Goal: Complete Application Form: Complete application form

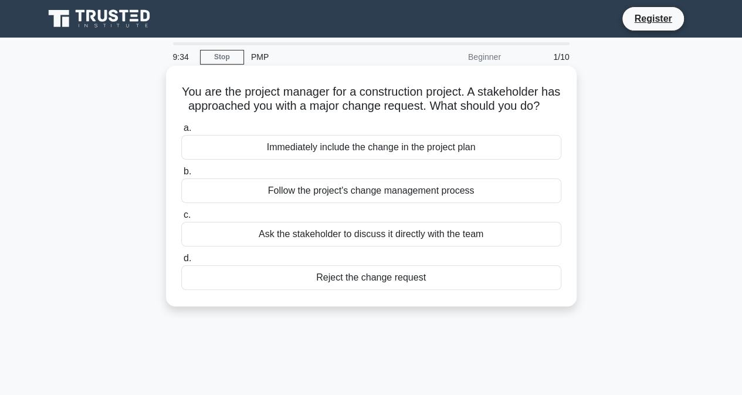
click at [428, 203] on div "Follow the project's change management process" at bounding box center [371, 190] width 380 height 25
click at [181, 175] on input "b. Follow the project's change management process" at bounding box center [181, 172] width 0 height 8
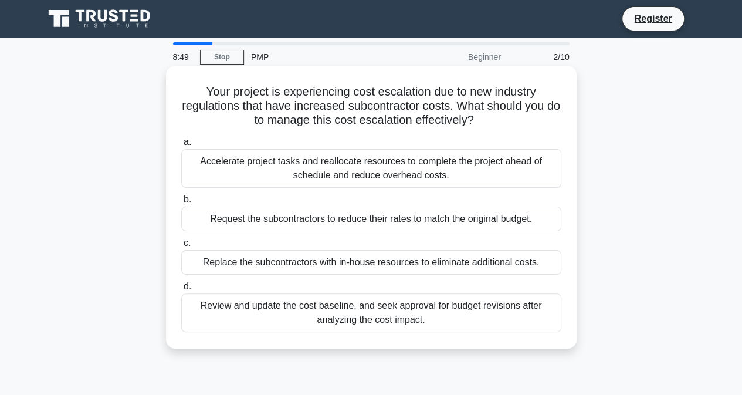
click at [365, 313] on div "Review and update the cost baseline, and seek approval for budget revisions aft…" at bounding box center [371, 312] width 380 height 39
click at [181, 290] on input "d. Review and update the cost baseline, and seek approval for budget revisions …" at bounding box center [181, 287] width 0 height 8
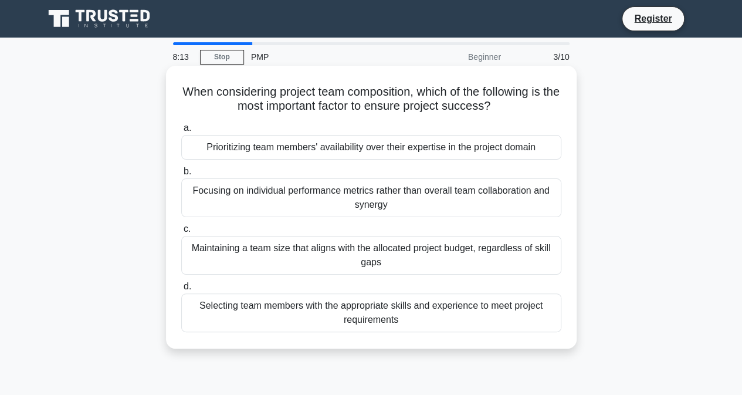
click at [431, 309] on div "Selecting team members with the appropriate skills and experience to meet proje…" at bounding box center [371, 312] width 380 height 39
click at [181, 290] on input "d. Selecting team members with the appropriate skills and experience to meet pr…" at bounding box center [181, 287] width 0 height 8
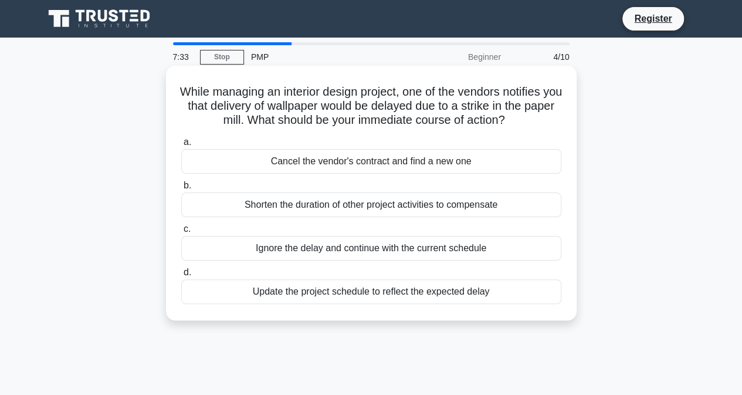
click at [374, 294] on div "Update the project schedule to reflect the expected delay" at bounding box center [371, 291] width 380 height 25
click at [181, 276] on input "d. Update the project schedule to reflect the expected delay" at bounding box center [181, 273] width 0 height 8
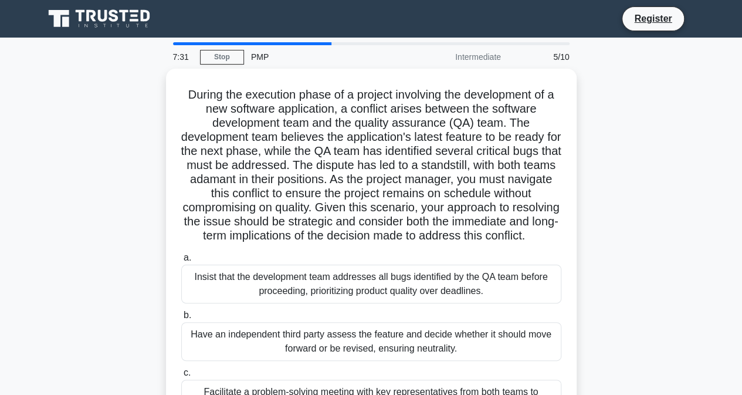
click at [617, 202] on div "During the execution phase of a project involving the development of a new soft…" at bounding box center [371, 288] width 669 height 438
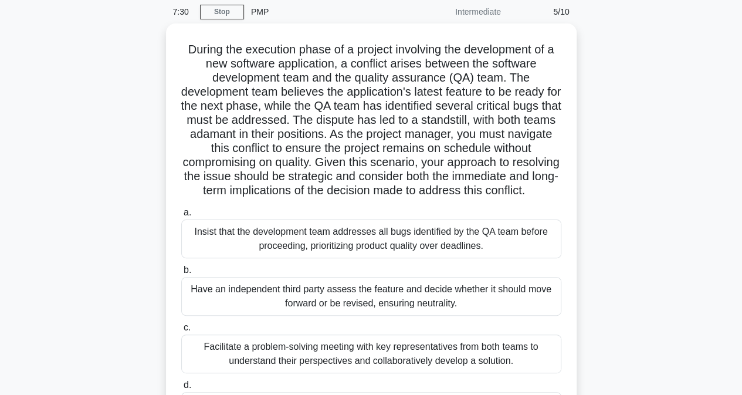
scroll to position [47, 0]
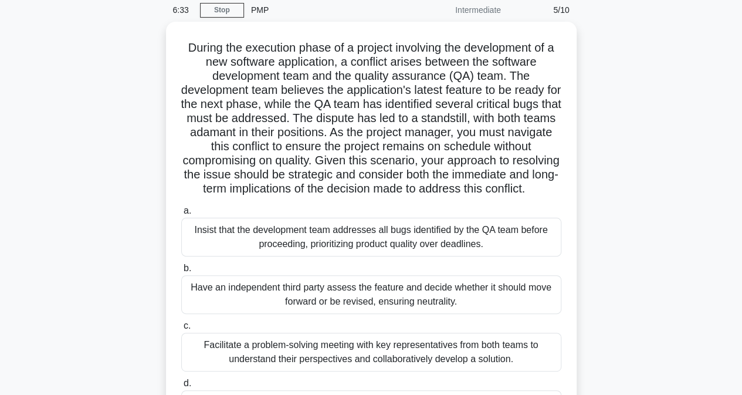
click at [617, 202] on div "During the execution phase of a project involving the development of a new soft…" at bounding box center [371, 241] width 669 height 438
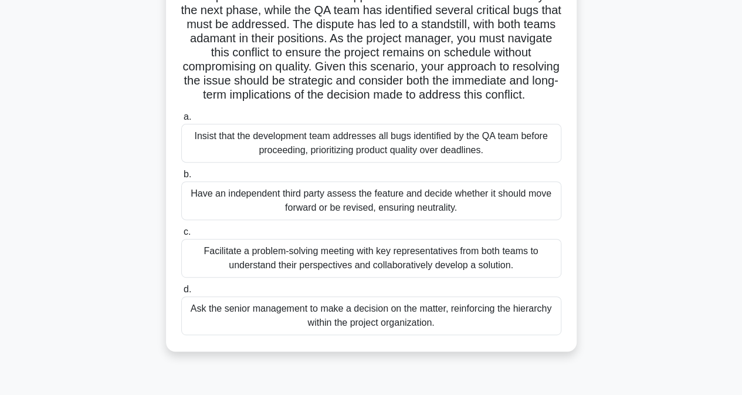
scroll to position [164, 0]
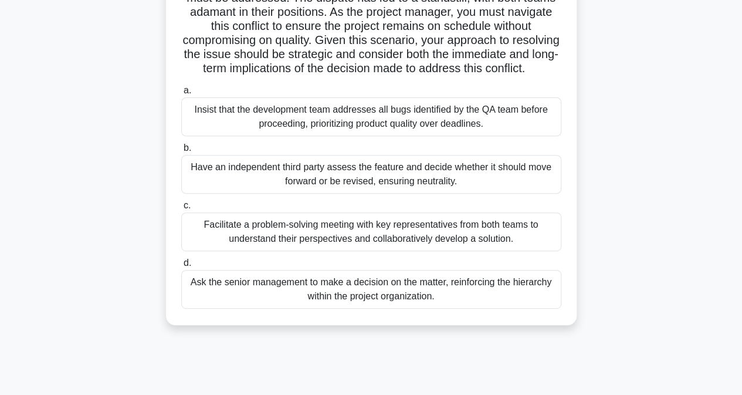
click at [422, 244] on div "Facilitate a problem-solving meeting with key representatives from both teams t…" at bounding box center [371, 231] width 380 height 39
click at [181, 209] on input "c. Facilitate a problem-solving meeting with key representatives from both team…" at bounding box center [181, 206] width 0 height 8
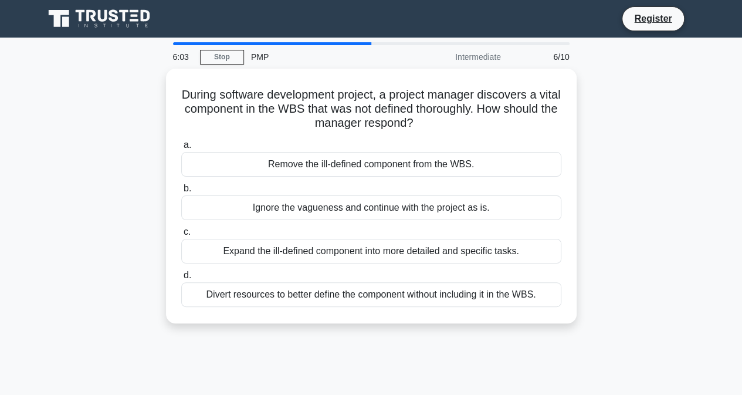
scroll to position [0, 0]
click at [597, 266] on div "During software development project, a project manager discovers a vital compon…" at bounding box center [371, 203] width 669 height 269
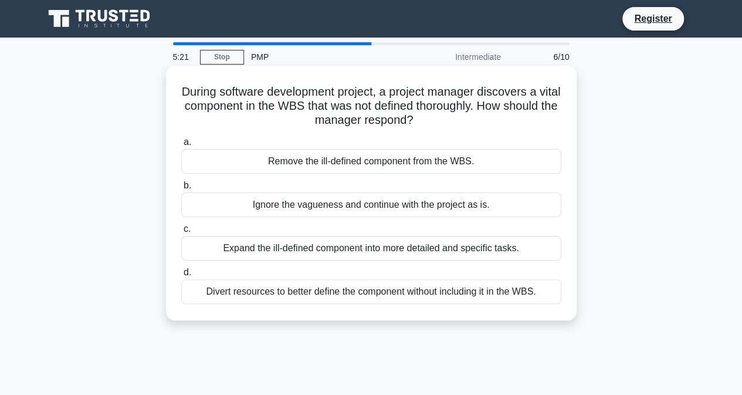
click at [277, 250] on div "Expand the ill-defined component into more detailed and specific tasks." at bounding box center [371, 248] width 380 height 25
click at [181, 233] on input "c. Expand the ill-defined component into more detailed and specific tasks." at bounding box center [181, 229] width 0 height 8
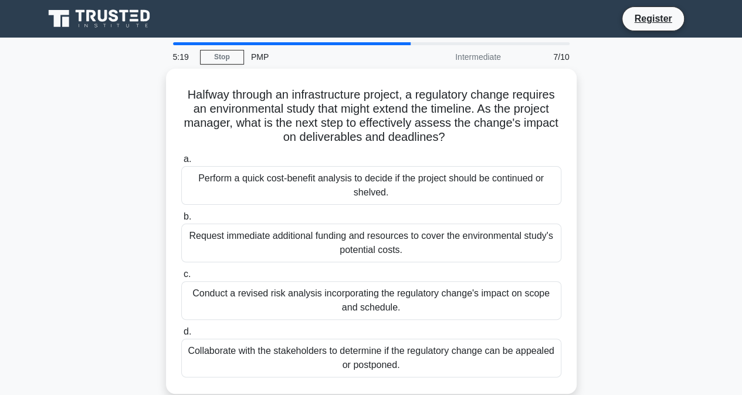
click at [647, 189] on div "Halfway through an infrastructure project, a regulatory change requires an envi…" at bounding box center [371, 238] width 669 height 339
click at [637, 201] on div "Halfway through an infrastructure project, a regulatory change requires an envi…" at bounding box center [371, 238] width 669 height 339
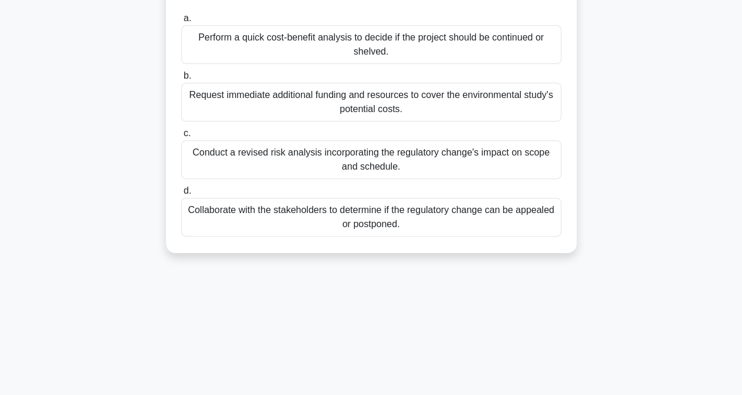
scroll to position [164, 0]
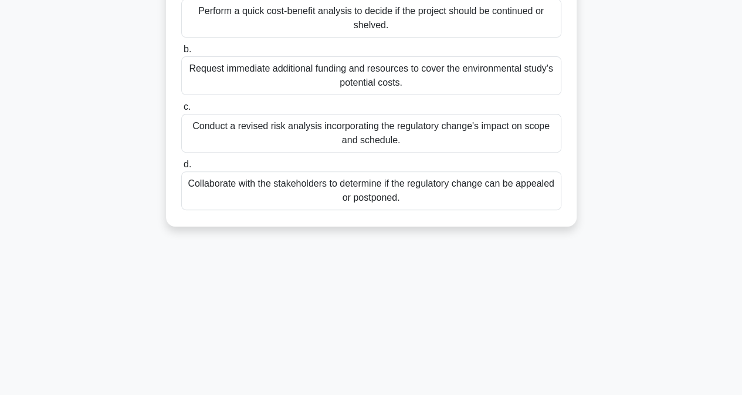
click at [392, 137] on div "Conduct a revised risk analysis incorporating the regulatory change's impact on…" at bounding box center [371, 133] width 380 height 39
click at [181, 111] on input "c. Conduct a revised risk analysis incorporating the regulatory change's impact…" at bounding box center [181, 107] width 0 height 8
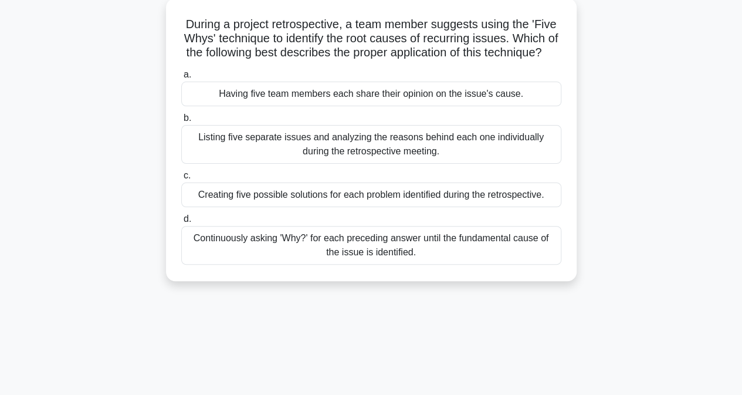
scroll to position [94, 0]
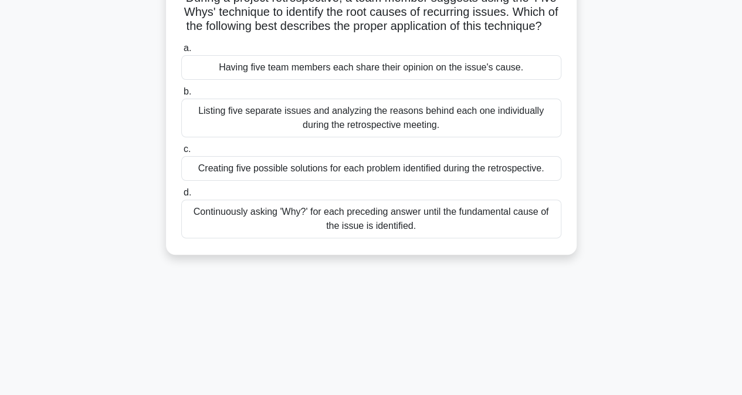
click at [435, 233] on div "Continuously asking 'Why?' for each preceding answer until the fundamental caus…" at bounding box center [371, 218] width 380 height 39
click at [181, 197] on input "d. Continuously asking 'Why?' for each preceding answer until the fundamental c…" at bounding box center [181, 193] width 0 height 8
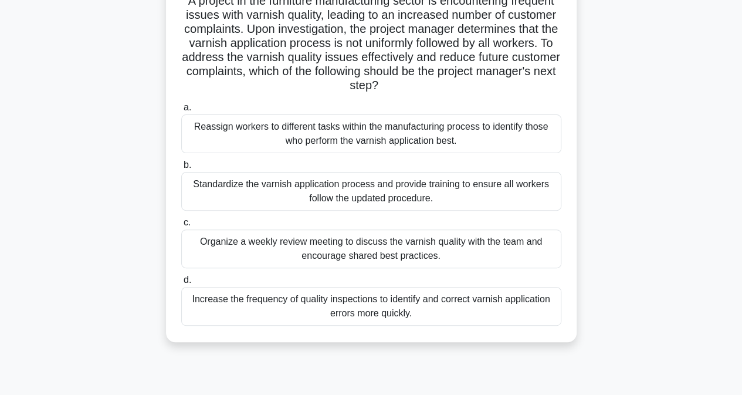
scroll to position [117, 0]
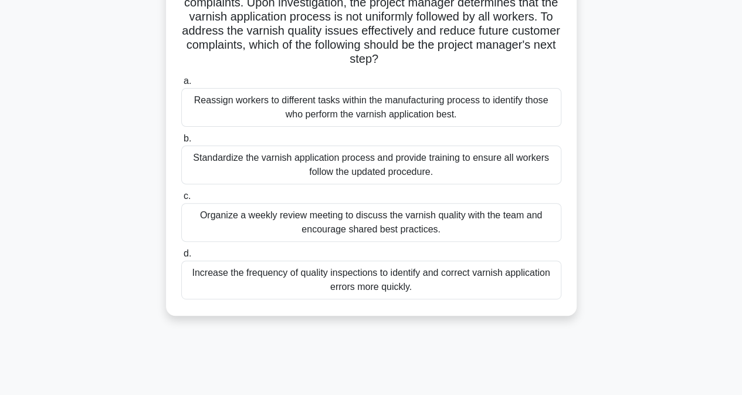
click at [408, 164] on div "Standardize the varnish application process and provide training to ensure all …" at bounding box center [371, 164] width 380 height 39
click at [181, 143] on input "b. Standardize the varnish application process and provide training to ensure a…" at bounding box center [181, 139] width 0 height 8
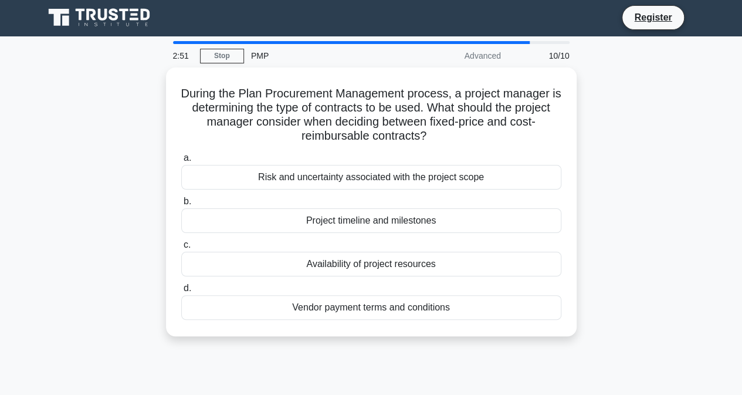
scroll to position [0, 0]
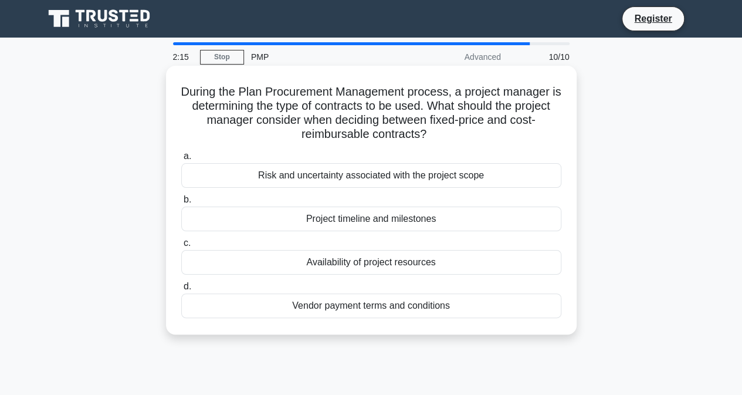
click at [350, 308] on div "Vendor payment terms and conditions" at bounding box center [371, 305] width 380 height 25
click at [181, 290] on input "d. Vendor payment terms and conditions" at bounding box center [181, 287] width 0 height 8
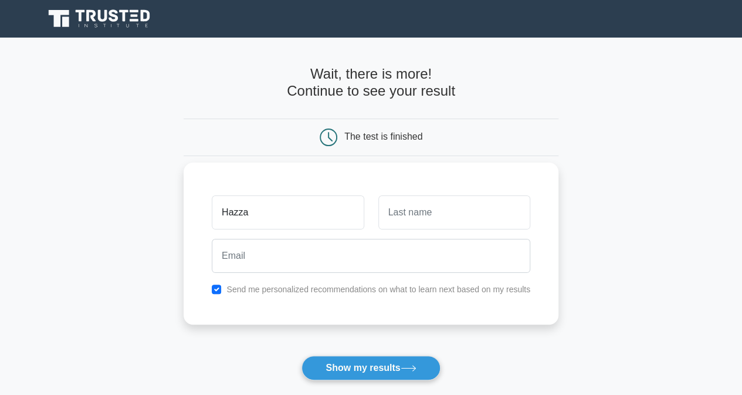
type input "hazzaa"
click at [435, 215] on input "text" at bounding box center [454, 212] width 152 height 34
type input "alfudaya"
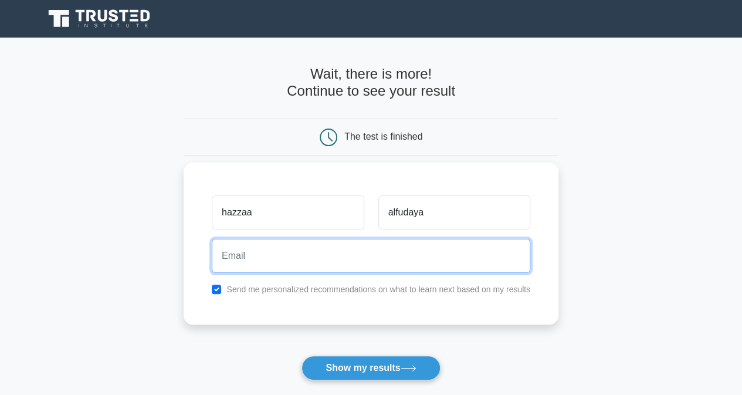
click at [269, 261] on input "email" at bounding box center [371, 256] width 319 height 34
type input "[EMAIL_ADDRESS][DOMAIN_NAME]"
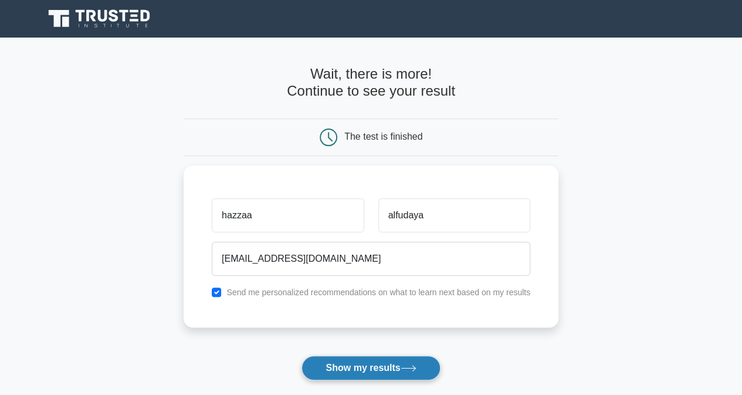
click at [342, 369] on button "Show my results" at bounding box center [371, 368] width 138 height 25
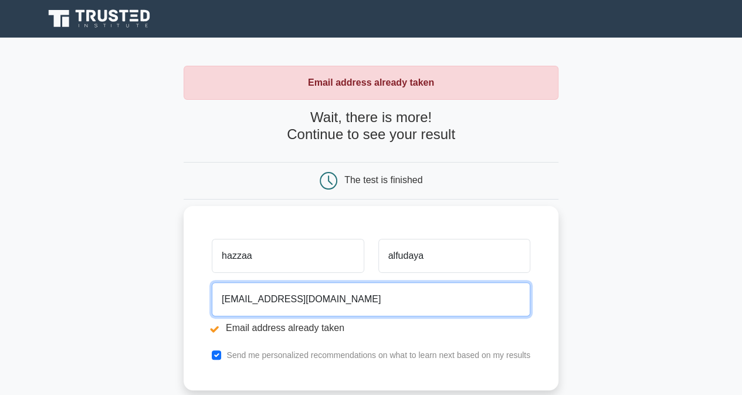
click at [282, 300] on input "alfudaya.hazza@gmail.com" at bounding box center [371, 299] width 319 height 34
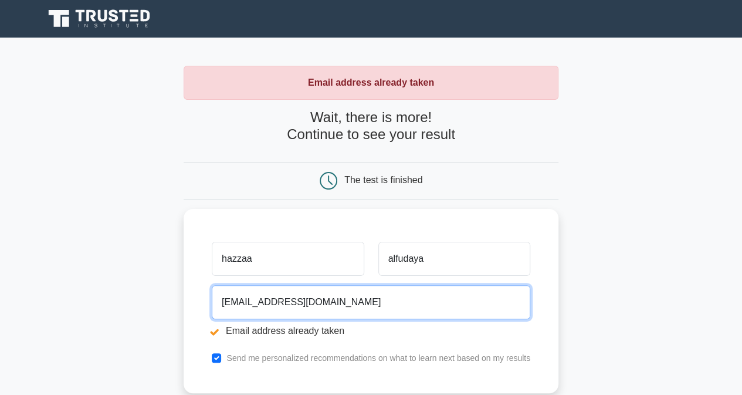
type input "alfudaya.hazzaa@gmail.com"
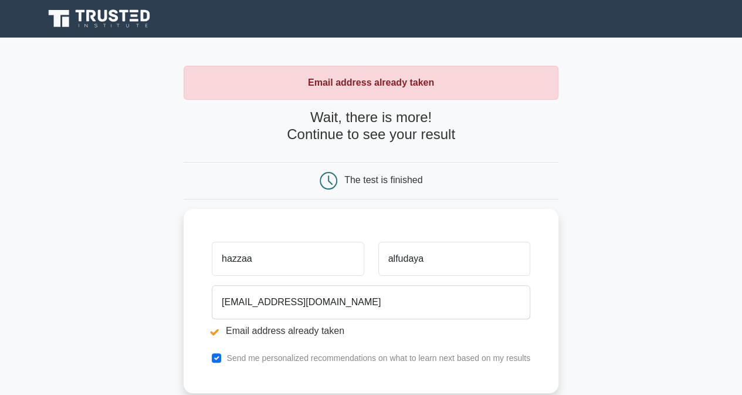
click at [605, 283] on main "Email address already taken Wait, there is more! Continue to see your result Th…" at bounding box center [371, 282] width 742 height 488
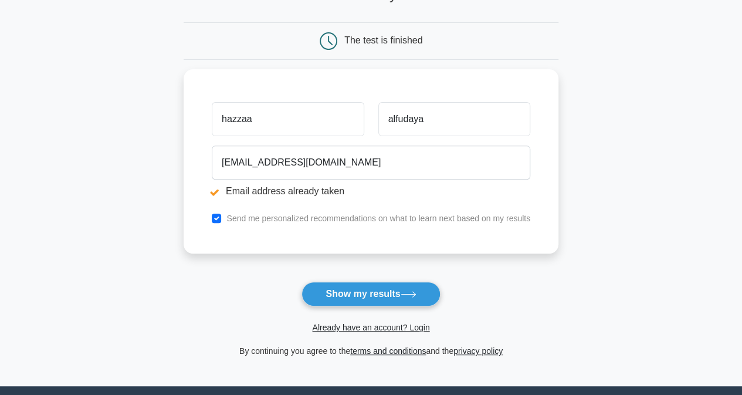
scroll to position [141, 0]
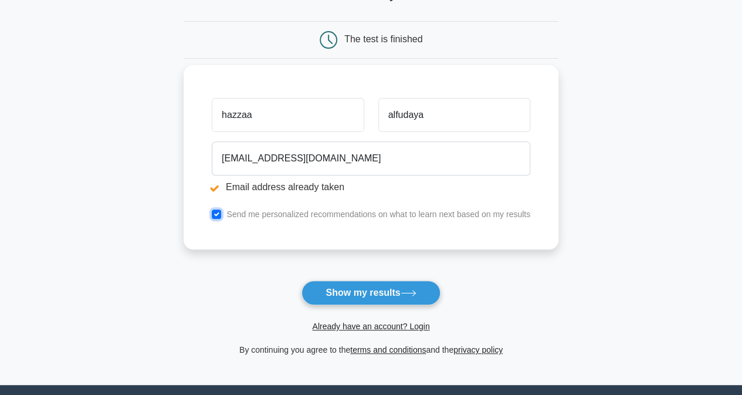
click at [218, 216] on input "checkbox" at bounding box center [216, 213] width 9 height 9
checkbox input "false"
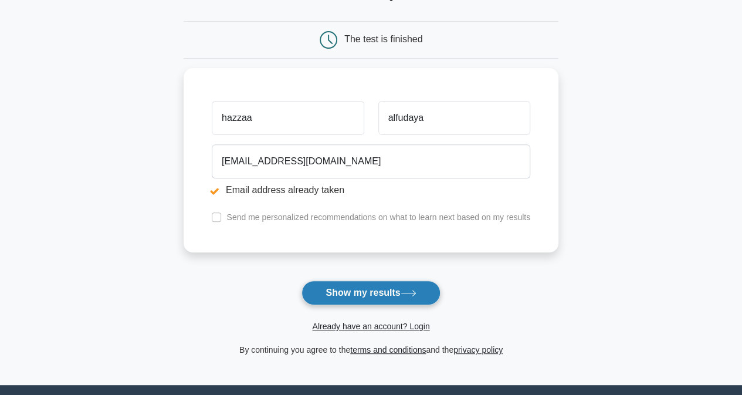
click at [326, 291] on button "Show my results" at bounding box center [371, 292] width 138 height 25
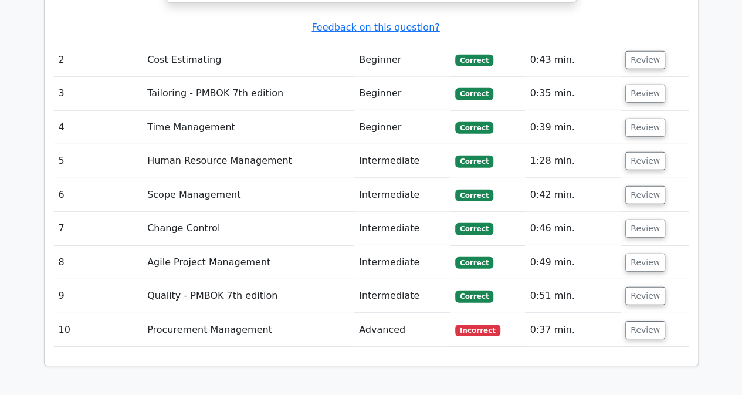
scroll to position [1666, 0]
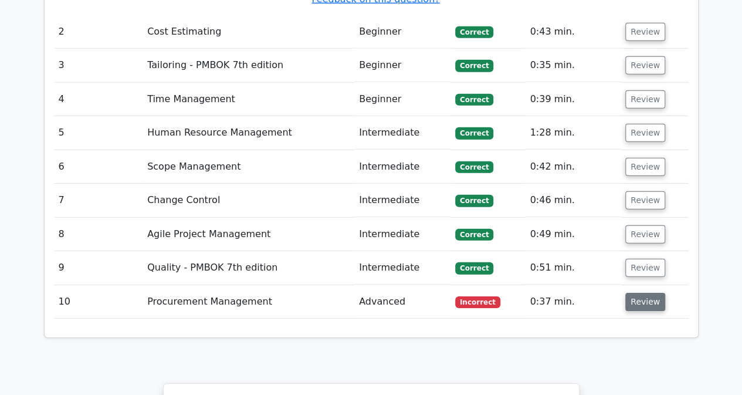
click at [636, 293] on button "Review" at bounding box center [645, 302] width 40 height 18
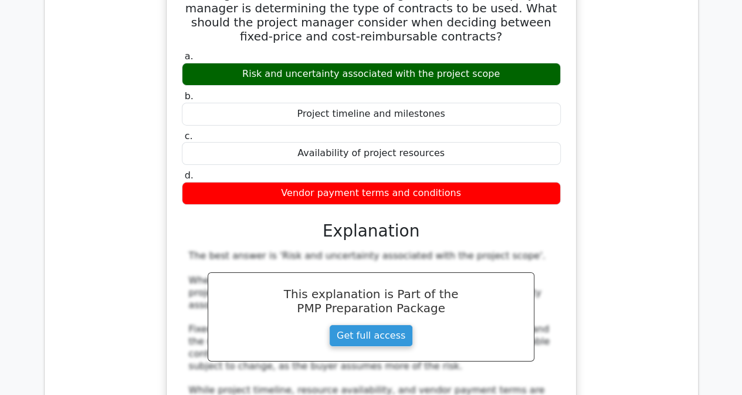
scroll to position [2018, 0]
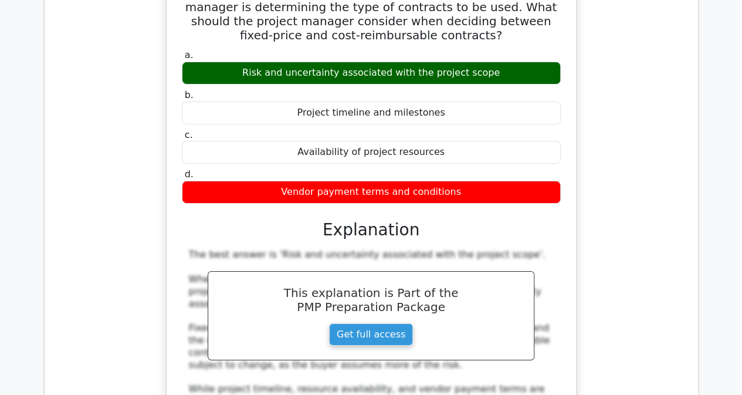
click at [637, 236] on div "During the Plan Procurement Management process, a project manager is determinin…" at bounding box center [371, 243] width 635 height 552
